Goal: Entertainment & Leisure: Consume media (video, audio)

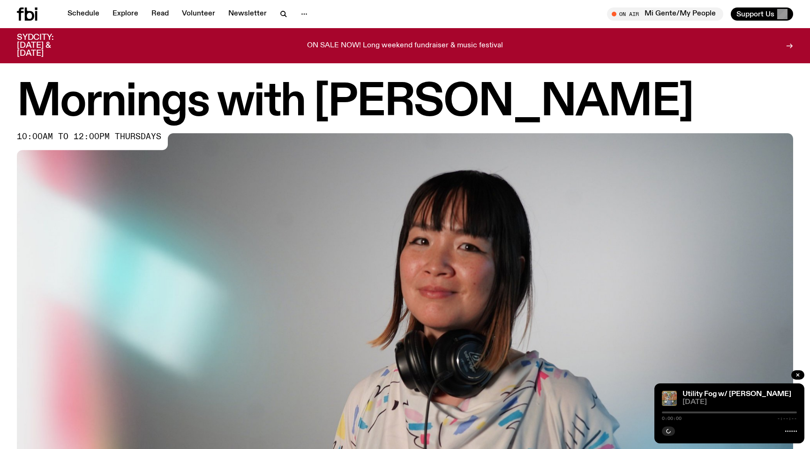
scroll to position [439, 0]
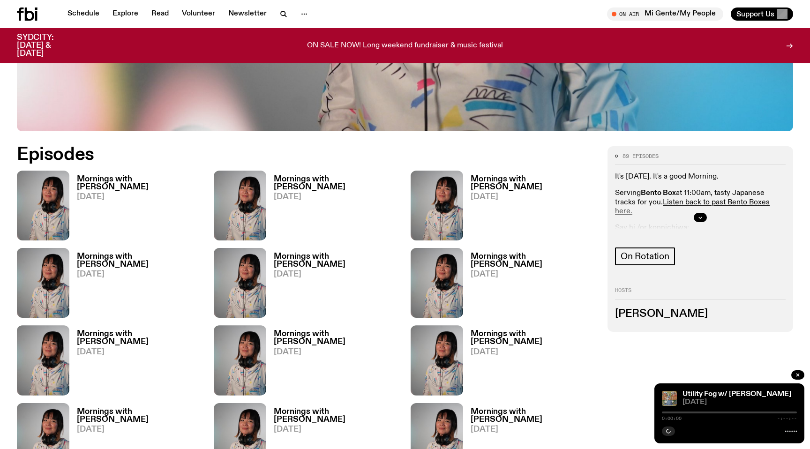
click at [395, 222] on div "Mornings with Kana Frazer 04.09.25" at bounding box center [307, 206] width 186 height 70
click at [322, 158] on h2 "Episodes" at bounding box center [274, 154] width 514 height 17
click at [668, 431] on icon "button" at bounding box center [669, 431] width 4 height 5
click at [669, 427] on button "button" at bounding box center [668, 431] width 13 height 9
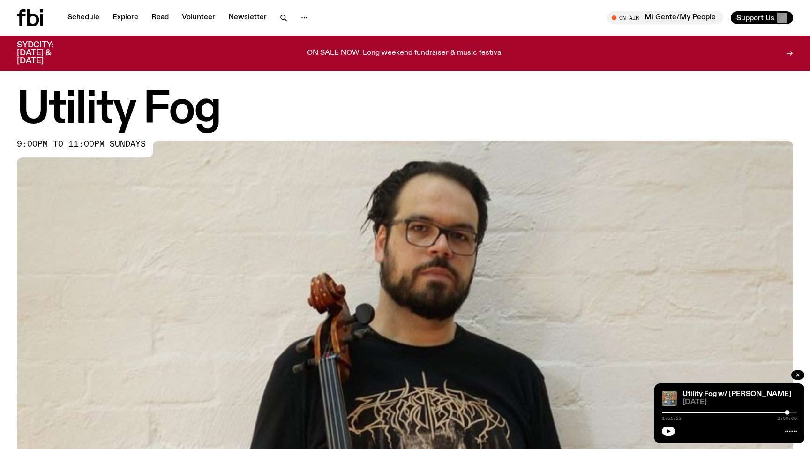
click at [674, 434] on div at bounding box center [729, 430] width 135 height 11
click at [669, 432] on icon "button" at bounding box center [669, 431] width 6 height 6
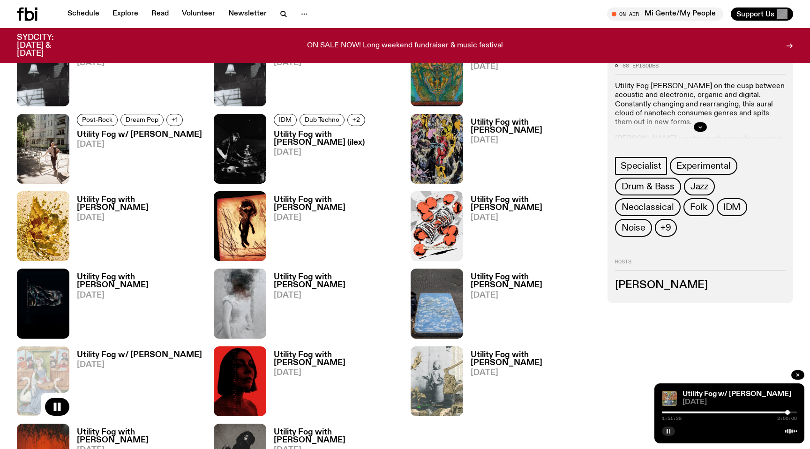
scroll to position [955, 0]
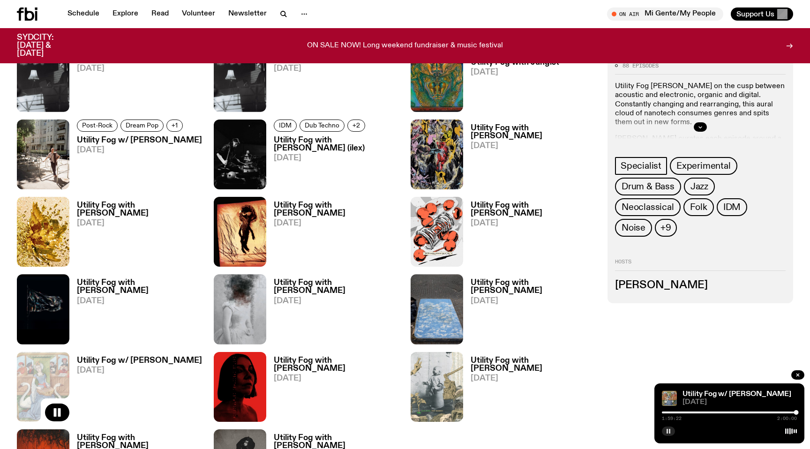
click at [664, 428] on button "button" at bounding box center [668, 431] width 13 height 9
